Goal: Transaction & Acquisition: Purchase product/service

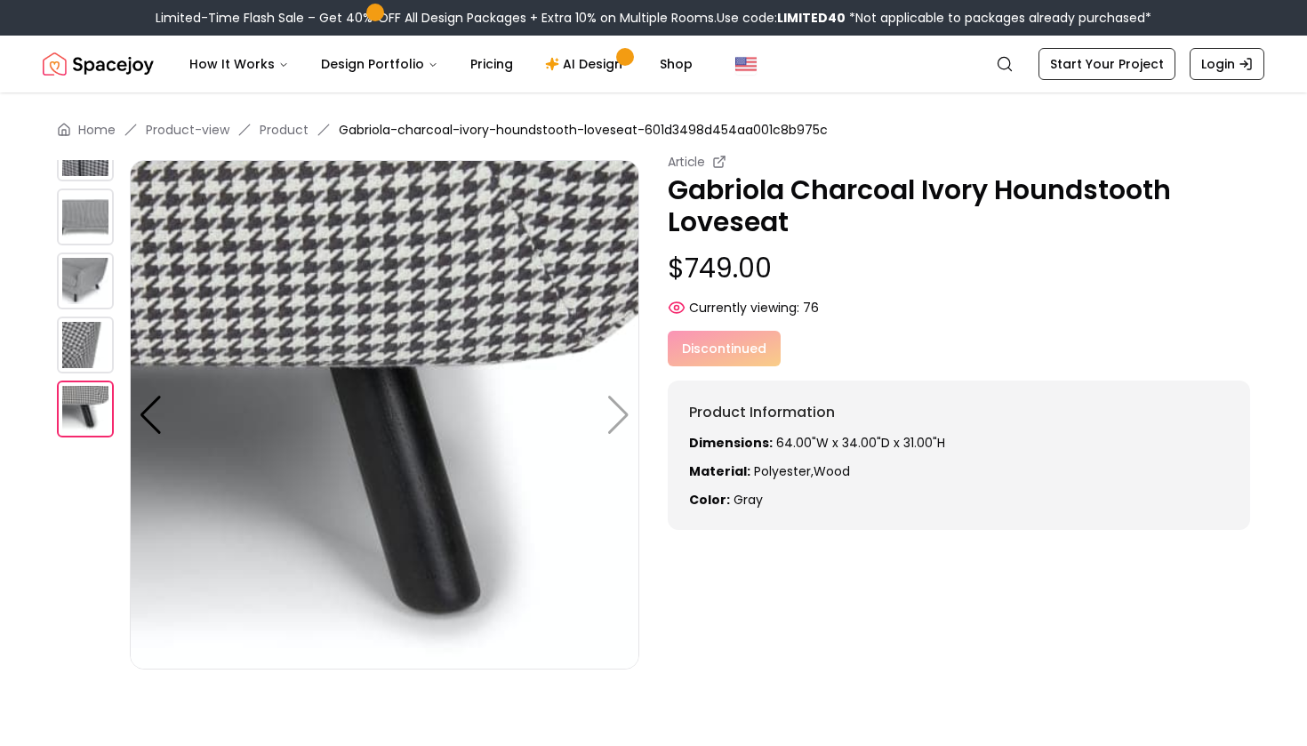
click at [89, 195] on img at bounding box center [85, 216] width 57 height 57
click at [100, 166] on img at bounding box center [85, 152] width 57 height 57
click at [173, 411] on img at bounding box center [384, 414] width 509 height 509
click at [148, 412] on div at bounding box center [151, 415] width 24 height 39
click at [100, 213] on img at bounding box center [85, 216] width 57 height 57
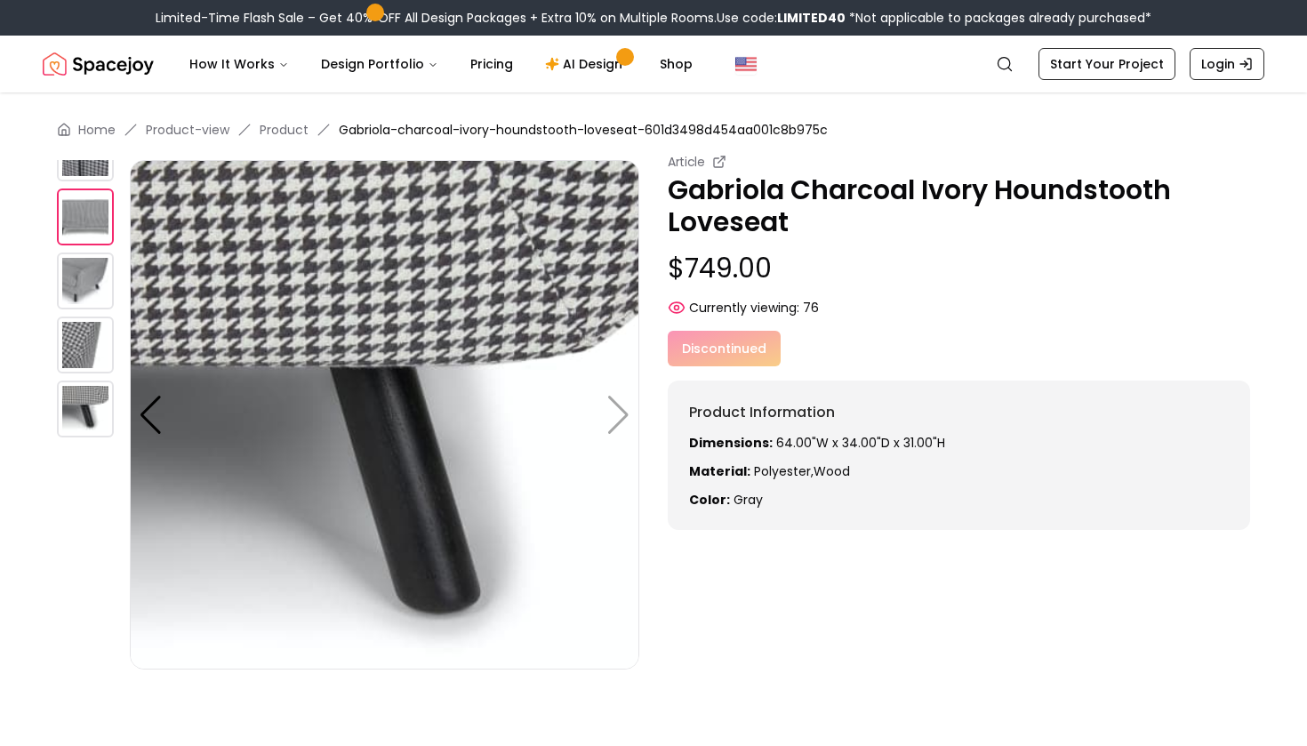
click at [100, 213] on img at bounding box center [85, 216] width 57 height 57
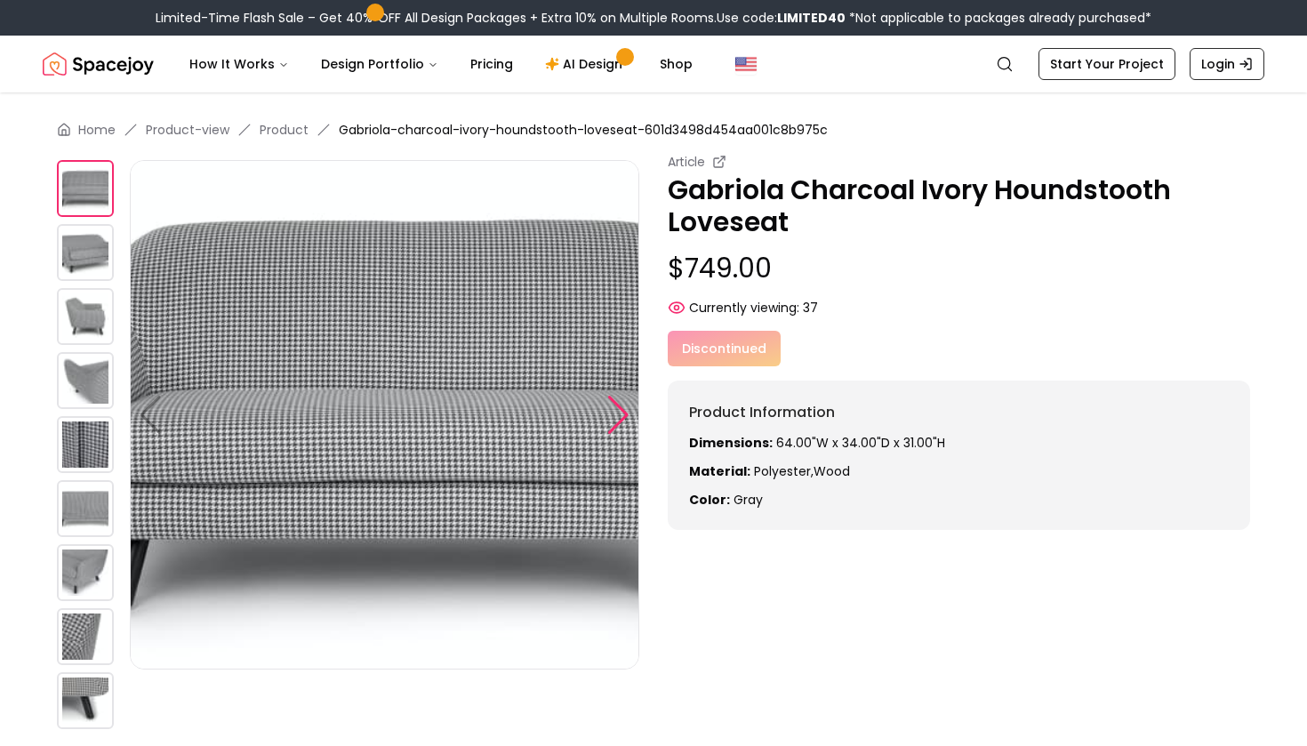
click at [614, 414] on div at bounding box center [618, 415] width 24 height 39
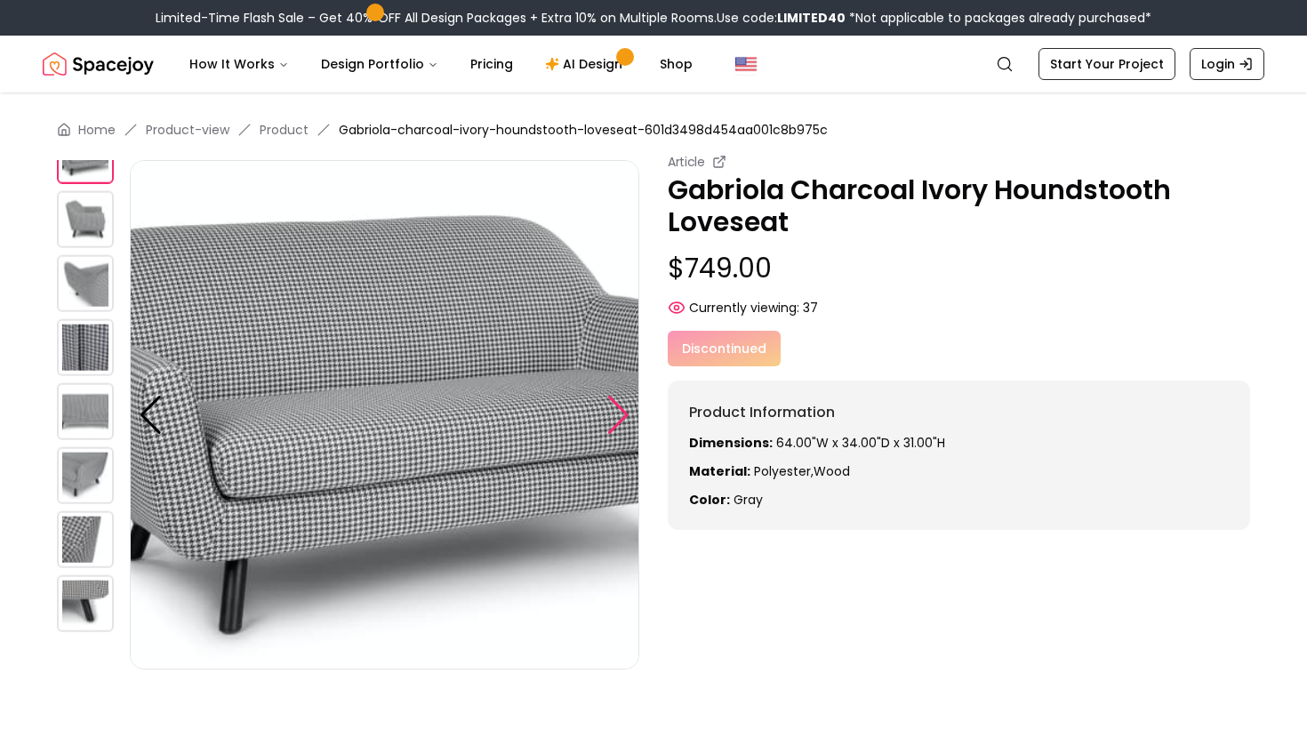
click at [614, 414] on div at bounding box center [618, 415] width 24 height 39
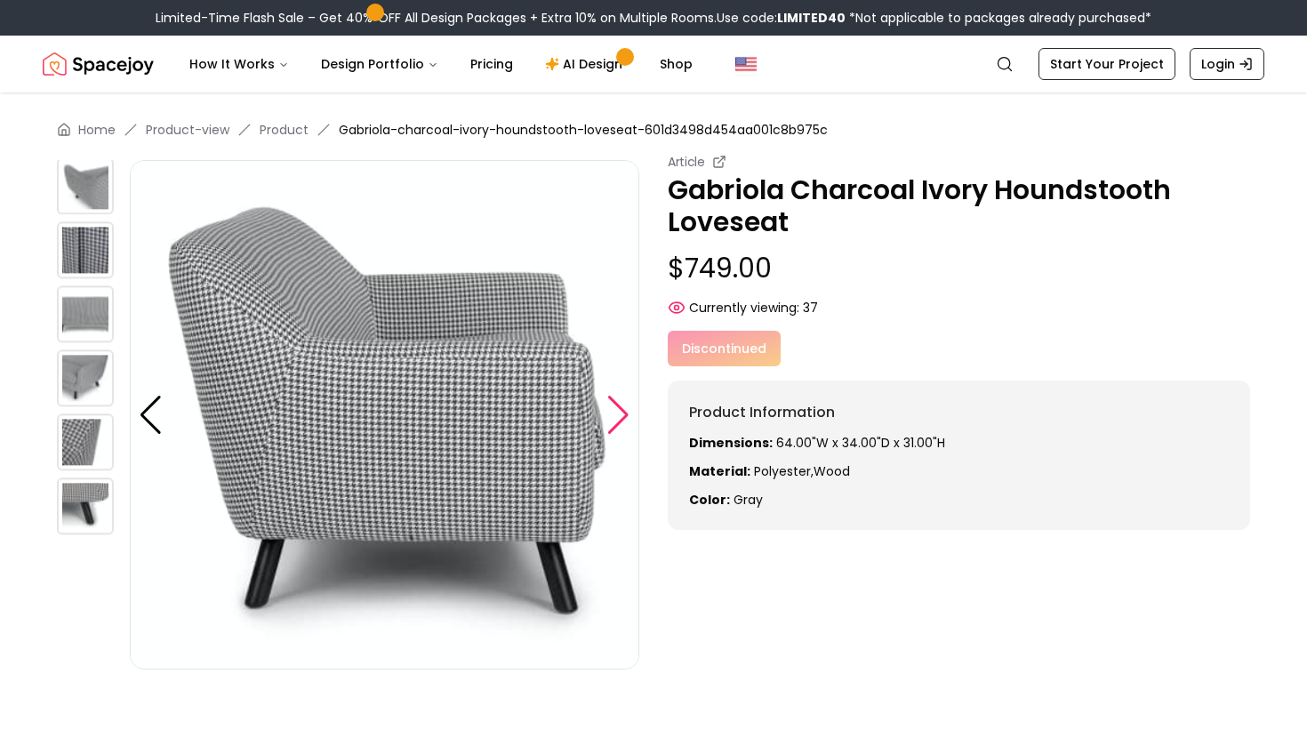
click at [614, 414] on div at bounding box center [618, 415] width 24 height 39
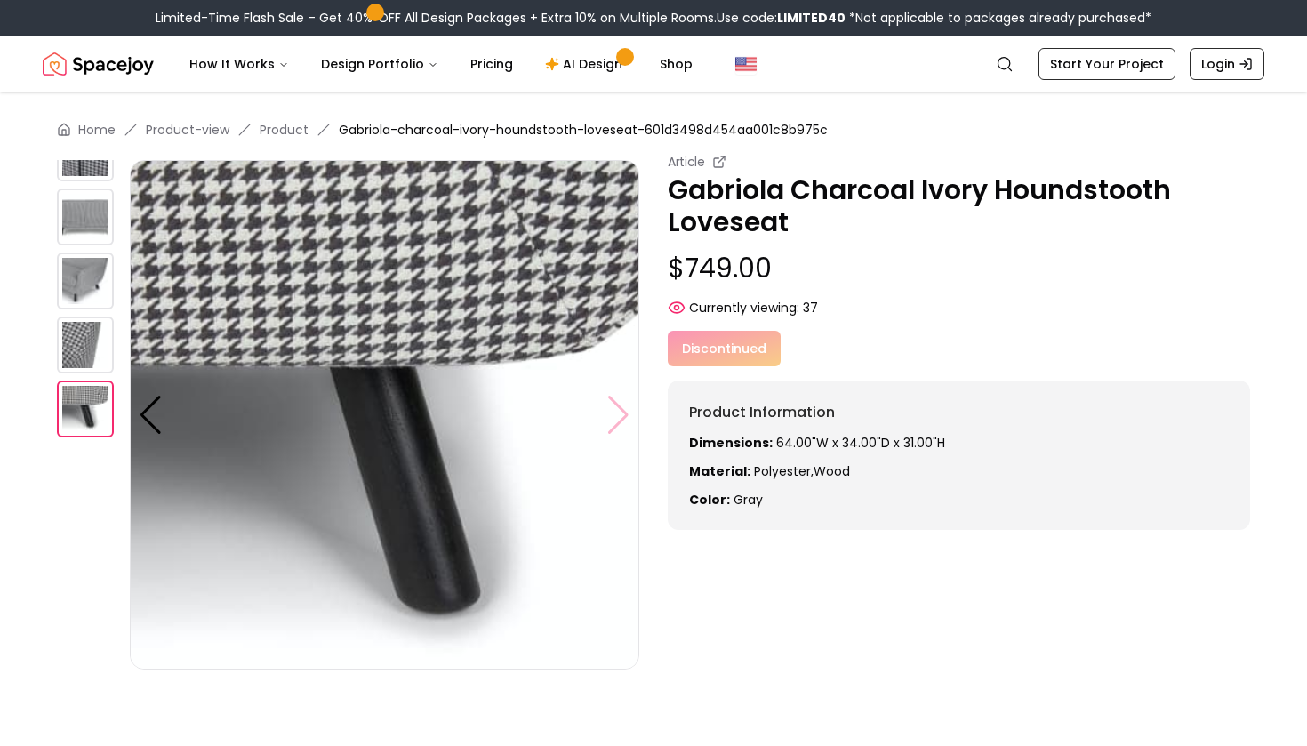
click at [614, 414] on img at bounding box center [384, 414] width 509 height 509
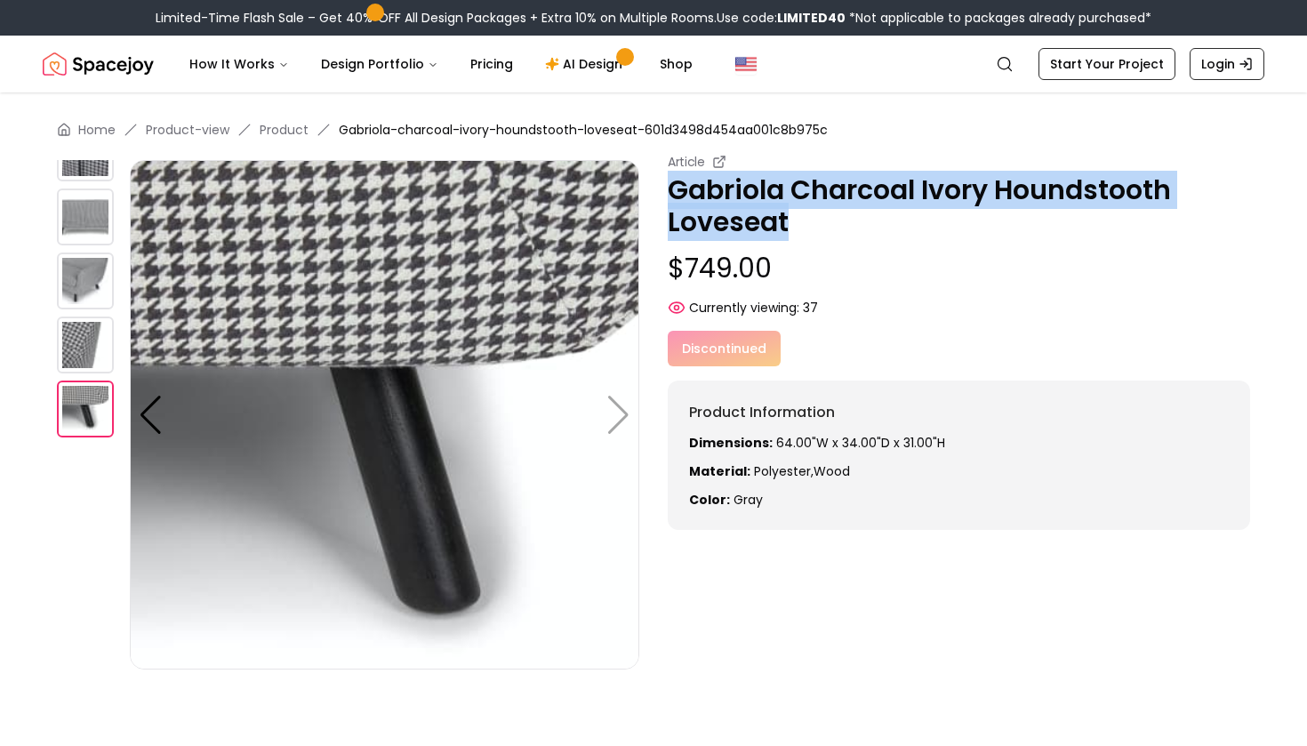
drag, startPoint x: 803, startPoint y: 232, endPoint x: 675, endPoint y: 187, distance: 135.8
click at [675, 187] on p "Gabriola Charcoal Ivory Houndstooth Loveseat" at bounding box center [959, 206] width 582 height 64
copy p "Gabriola Charcoal Ivory Houndstooth Loveseat"
